Goal: Information Seeking & Learning: Learn about a topic

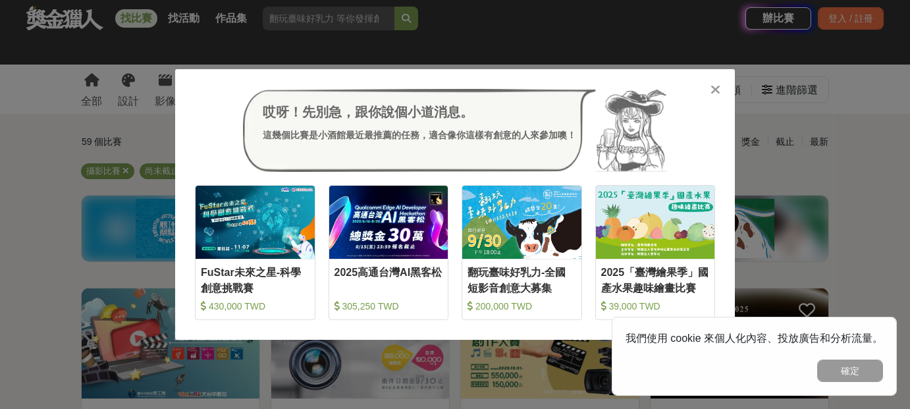
click at [719, 90] on icon at bounding box center [715, 89] width 10 height 13
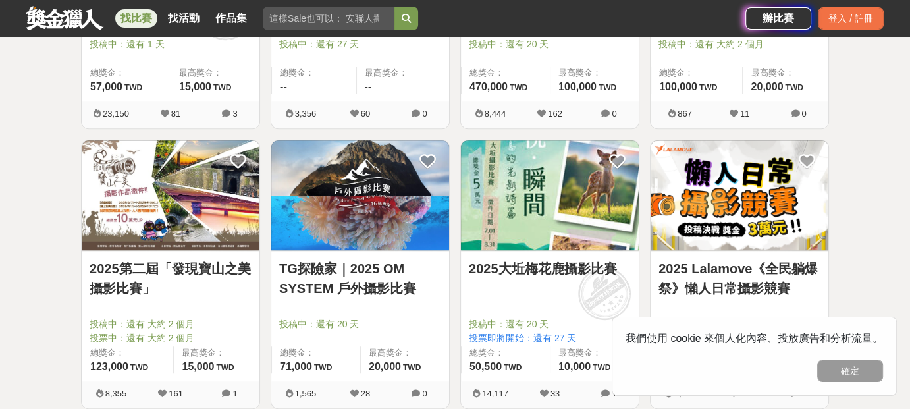
scroll to position [987, 0]
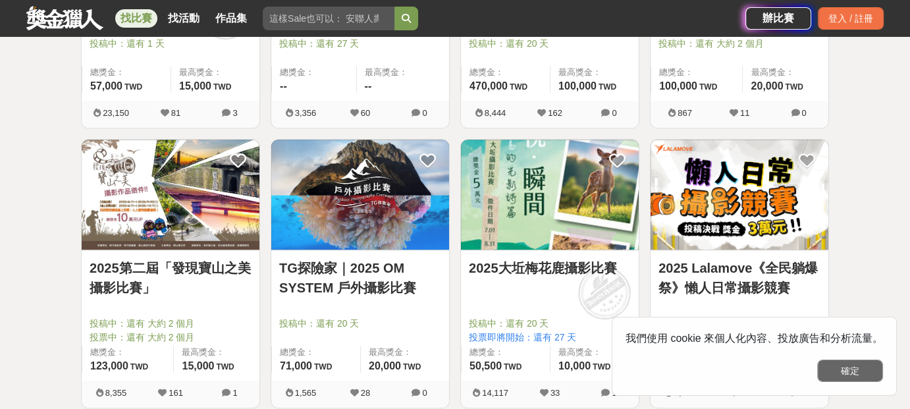
click at [850, 366] on button "確定" at bounding box center [850, 370] width 66 height 22
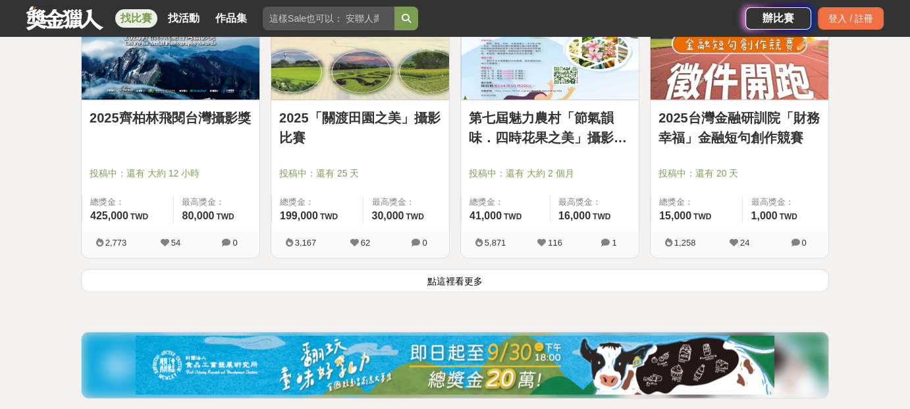
scroll to position [1777, 0]
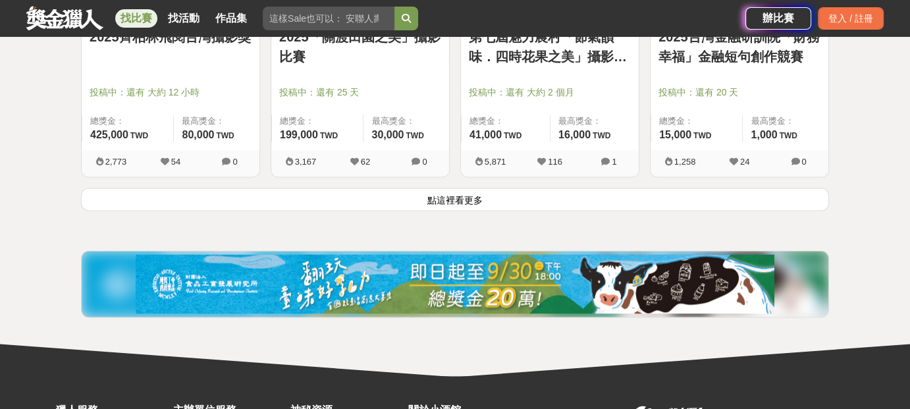
click at [554, 196] on button "點這裡看更多" at bounding box center [455, 199] width 748 height 23
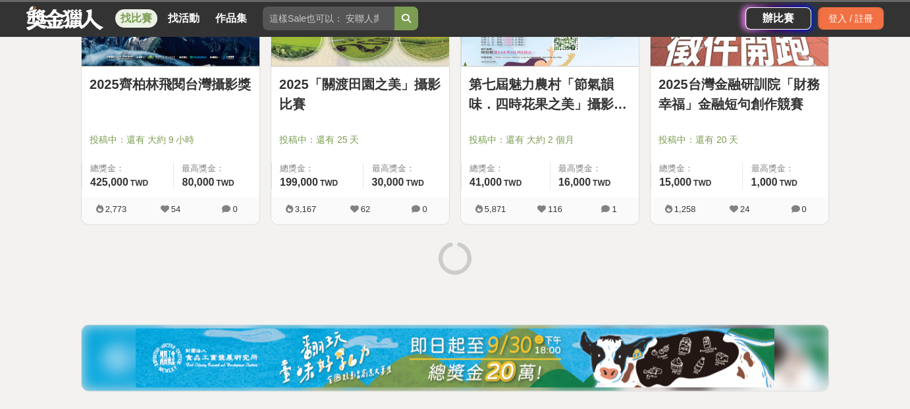
scroll to position [1712, 0]
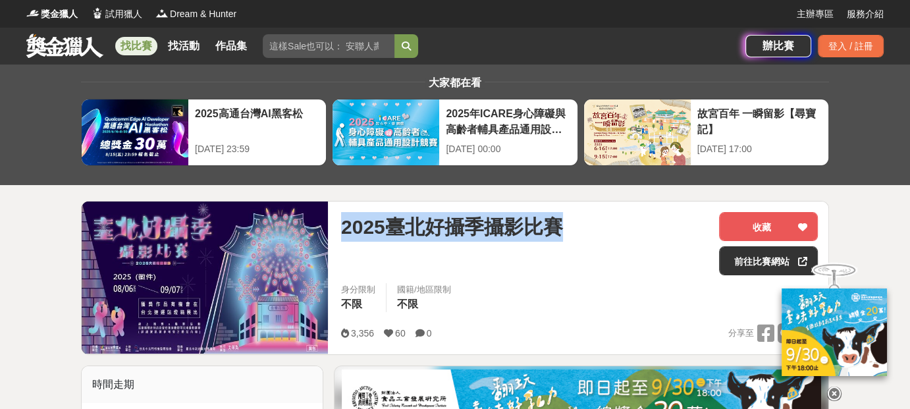
drag, startPoint x: 344, startPoint y: 226, endPoint x: 558, endPoint y: 217, distance: 214.8
click at [558, 217] on span "2025臺北好攝季攝影比賽" at bounding box center [452, 227] width 222 height 30
copy span "2025臺北好攝季攝影比賽"
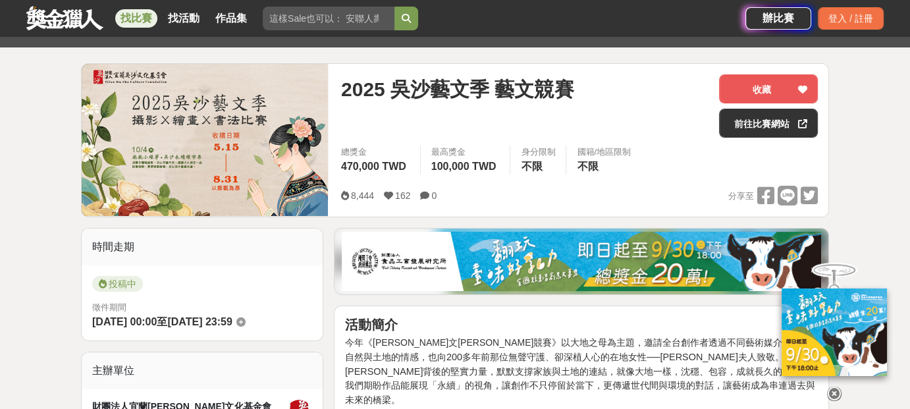
scroll to position [132, 0]
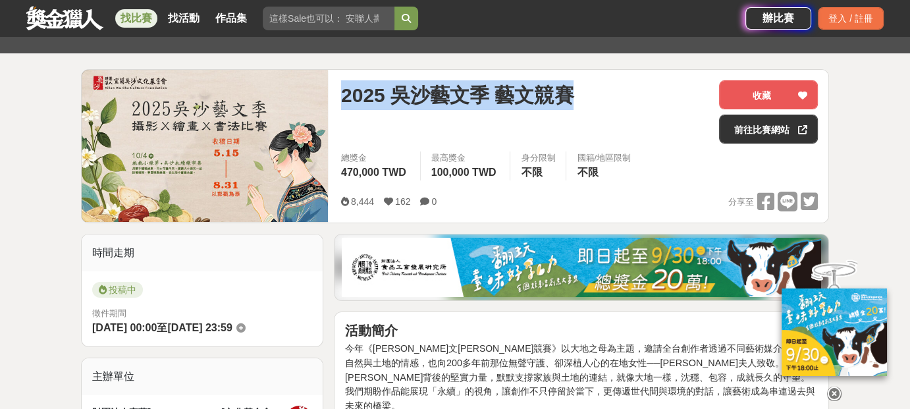
drag, startPoint x: 343, startPoint y: 91, endPoint x: 569, endPoint y: 90, distance: 225.8
click at [569, 90] on span "2025 吳沙藝文季 藝文競賽" at bounding box center [457, 95] width 232 height 30
copy span "2025 吳沙藝文季 藝文競賽"
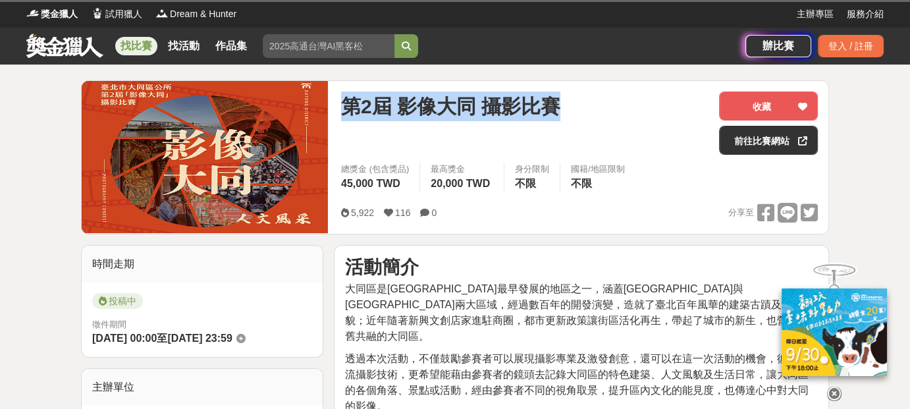
drag, startPoint x: 362, startPoint y: 111, endPoint x: 556, endPoint y: 115, distance: 194.2
click at [556, 115] on span "第2屆 影像大同 攝影比賽" at bounding box center [450, 107] width 219 height 30
copy span "第2屆 影像大同 攝影比賽"
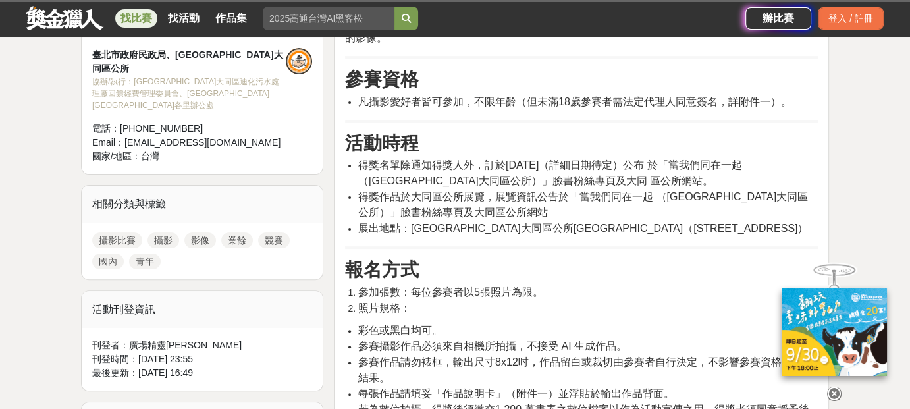
scroll to position [329, 0]
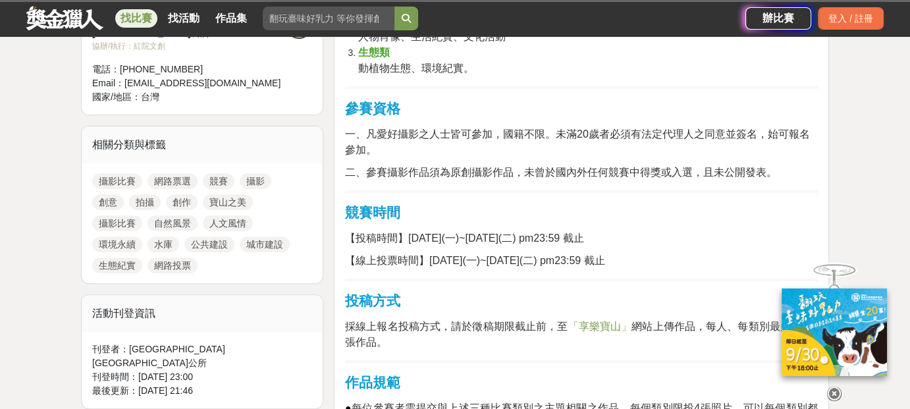
scroll to position [461, 0]
